Goal: Information Seeking & Learning: Learn about a topic

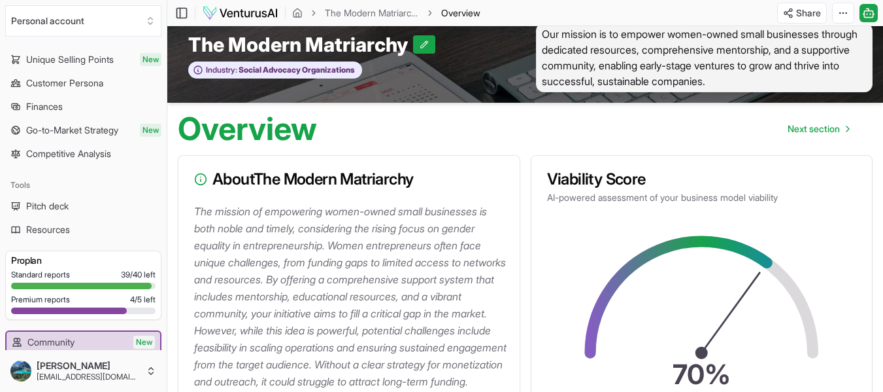
scroll to position [200, 0]
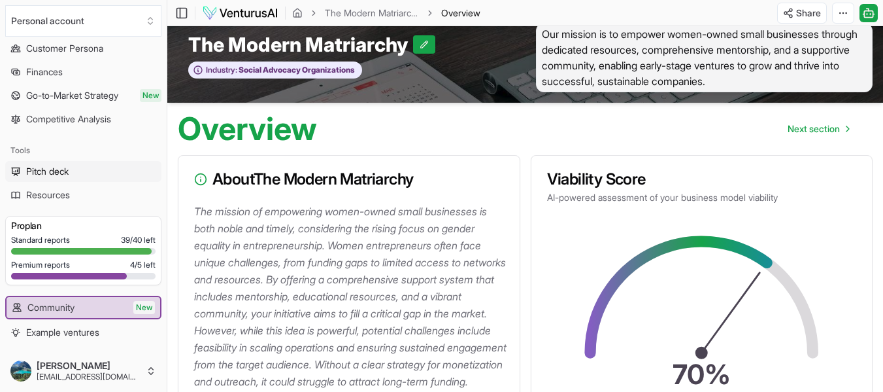
drag, startPoint x: 82, startPoint y: 171, endPoint x: 52, endPoint y: 164, distance: 30.9
click at [52, 164] on link "Pitch deck" at bounding box center [83, 171] width 156 height 21
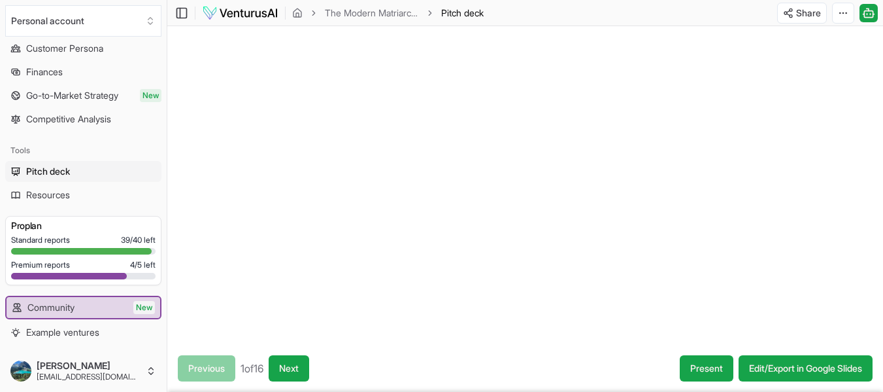
scroll to position [90, 0]
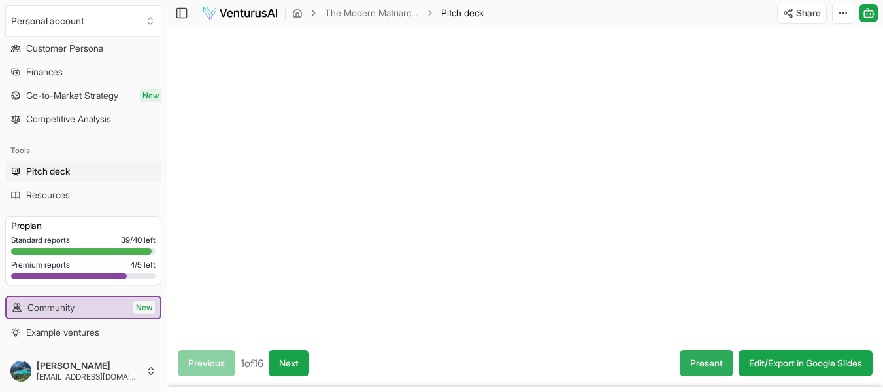
click at [700, 363] on button "Present" at bounding box center [707, 363] width 54 height 26
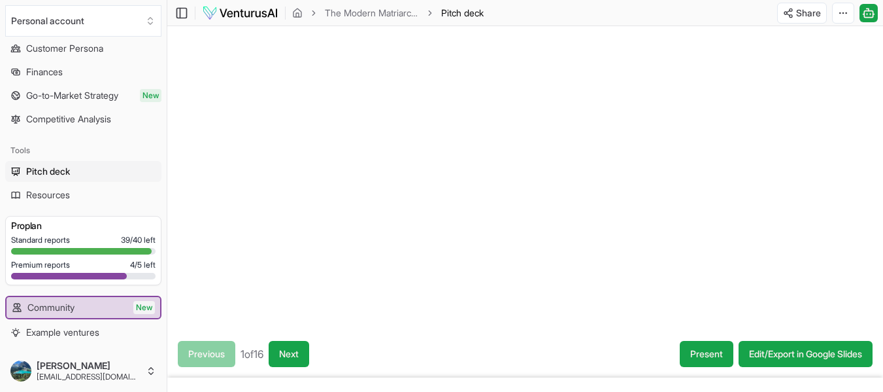
scroll to position [105, 0]
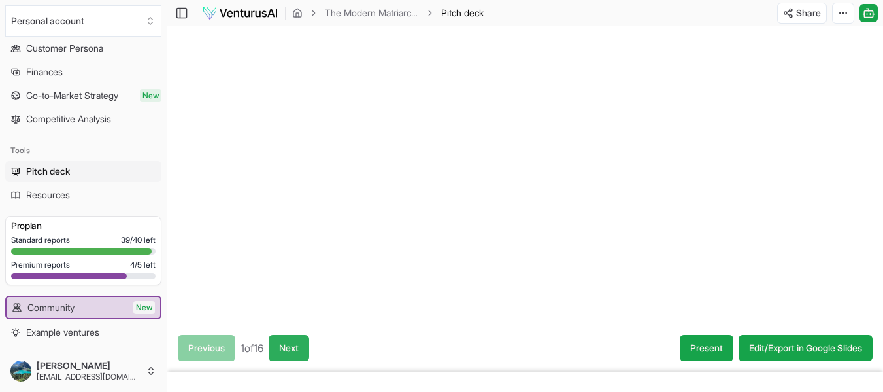
click at [300, 348] on button "Next" at bounding box center [289, 348] width 41 height 26
click at [300, 348] on button "Next" at bounding box center [291, 348] width 41 height 26
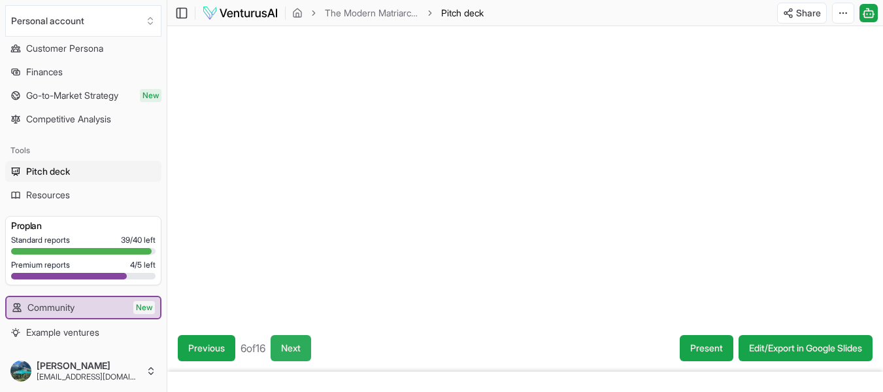
click at [300, 348] on button "Next" at bounding box center [291, 348] width 41 height 26
click at [300, 348] on button "Next" at bounding box center [289, 348] width 41 height 26
click at [300, 348] on button "Next" at bounding box center [291, 348] width 41 height 26
click at [300, 348] on button "Next" at bounding box center [295, 348] width 41 height 26
